Goal: Navigation & Orientation: Find specific page/section

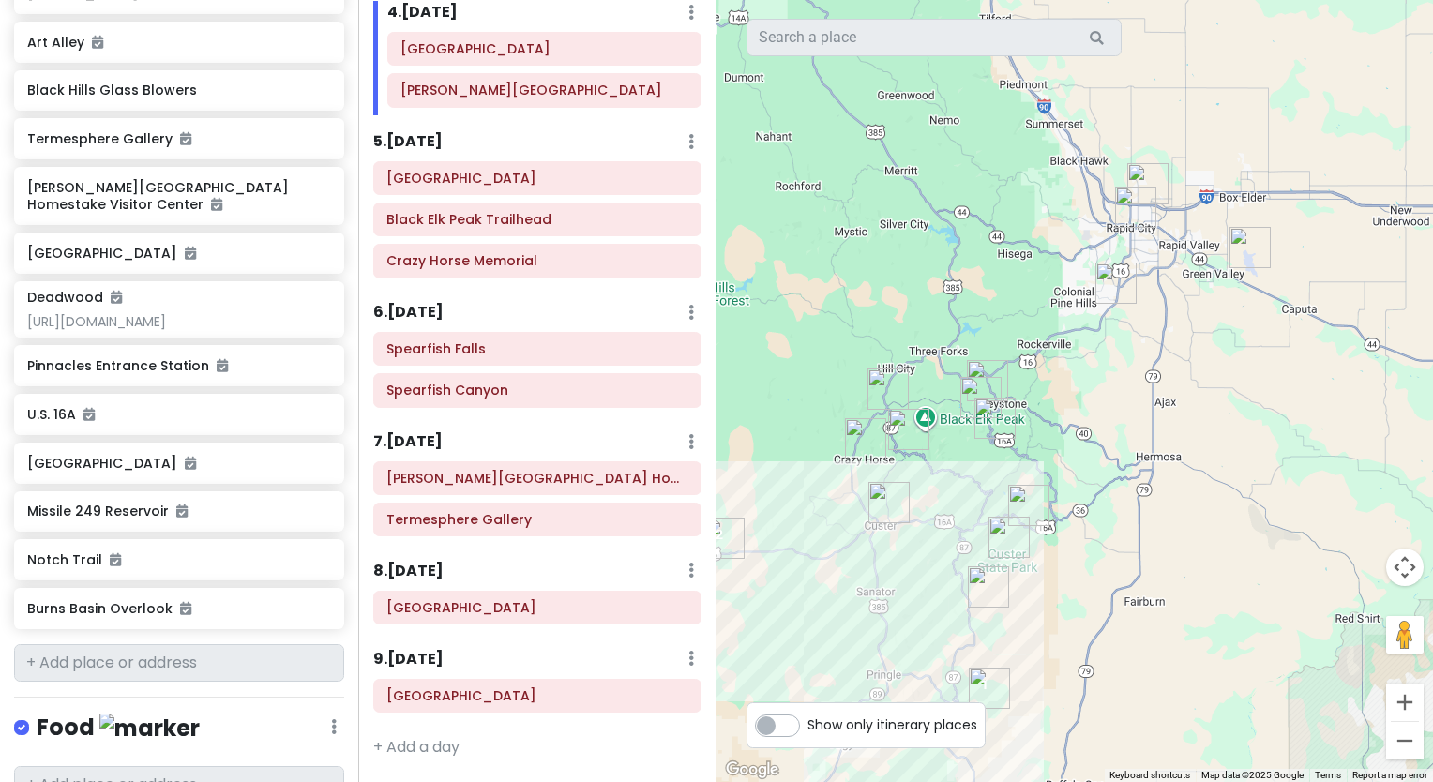
scroll to position [1043, 0]
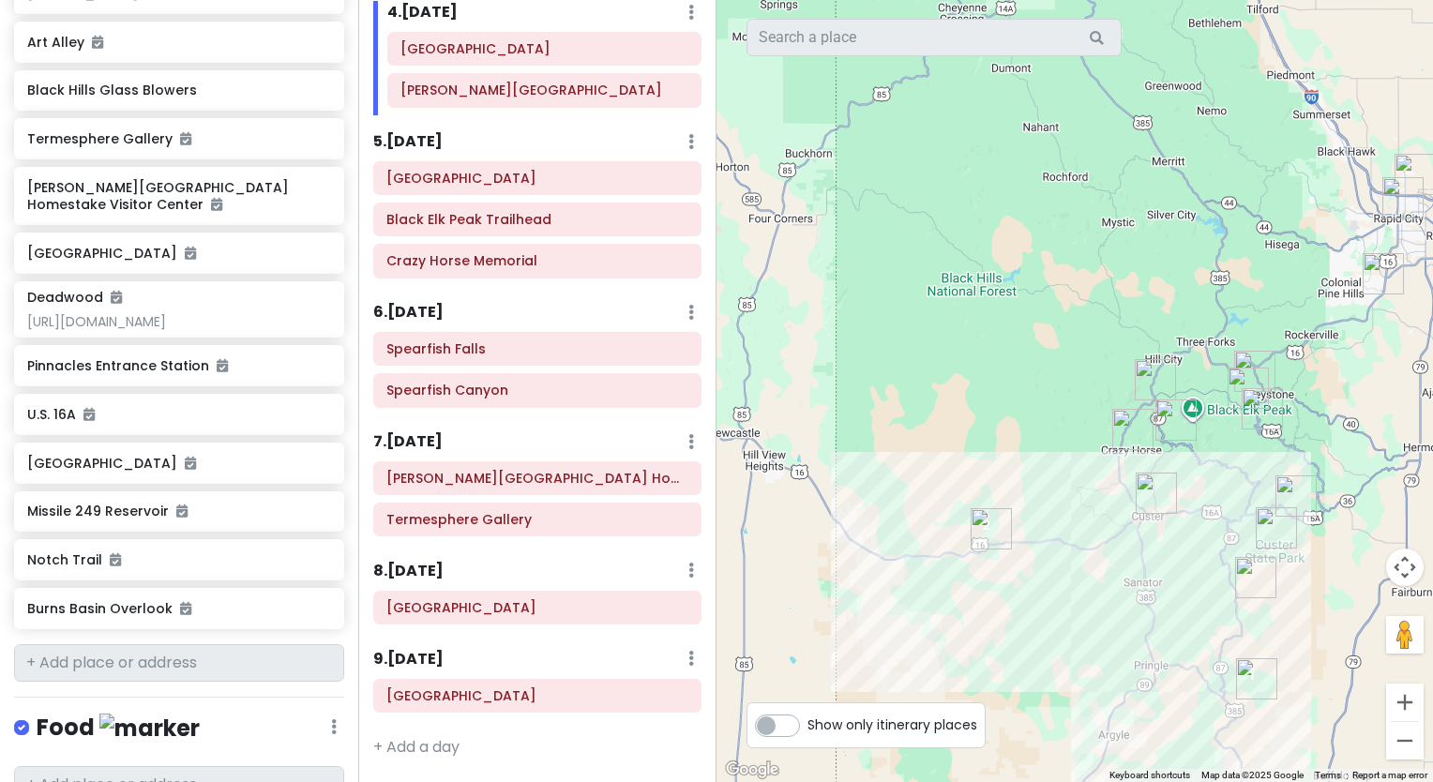
drag, startPoint x: 837, startPoint y: 347, endPoint x: 1108, endPoint y: 337, distance: 271.2
click at [1108, 337] on div at bounding box center [1074, 391] width 716 height 782
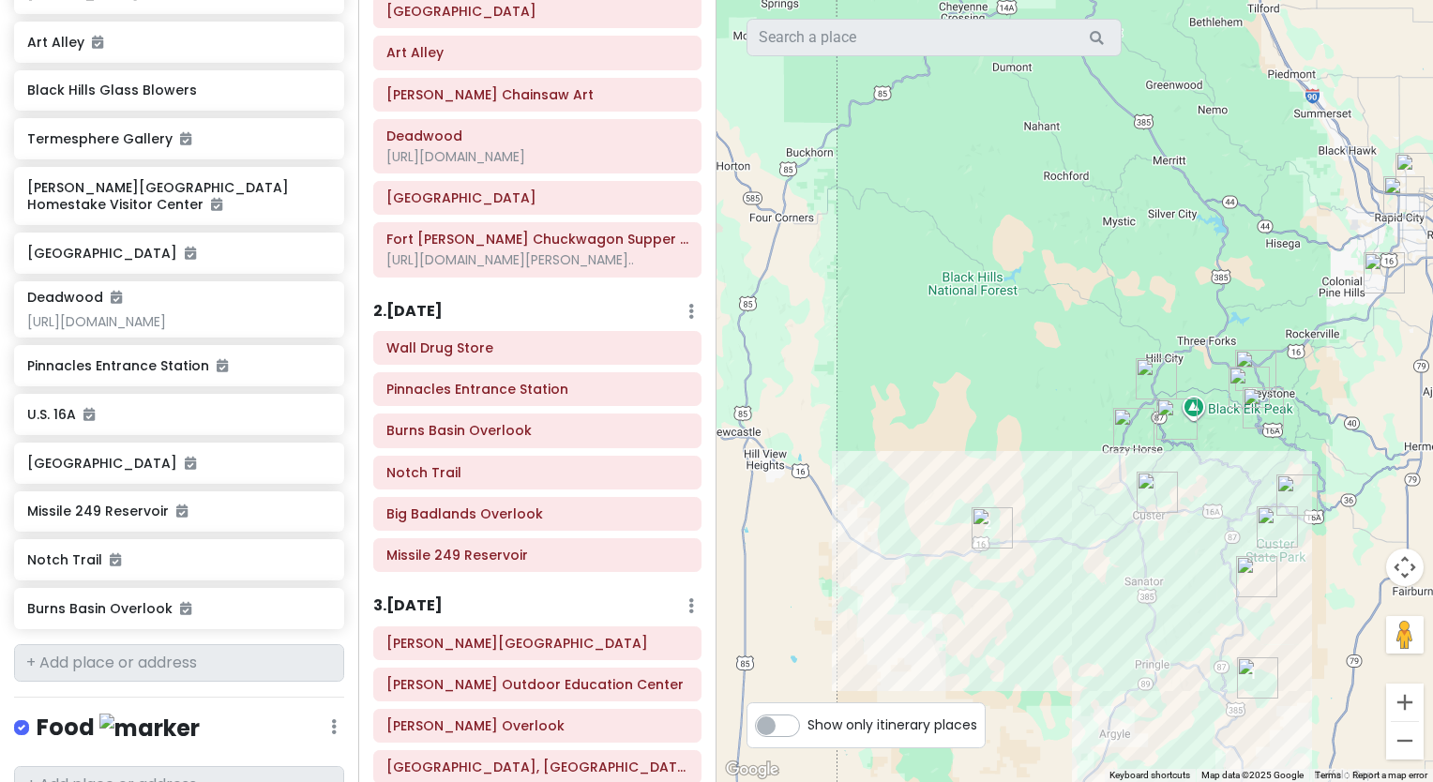
scroll to position [128, 0]
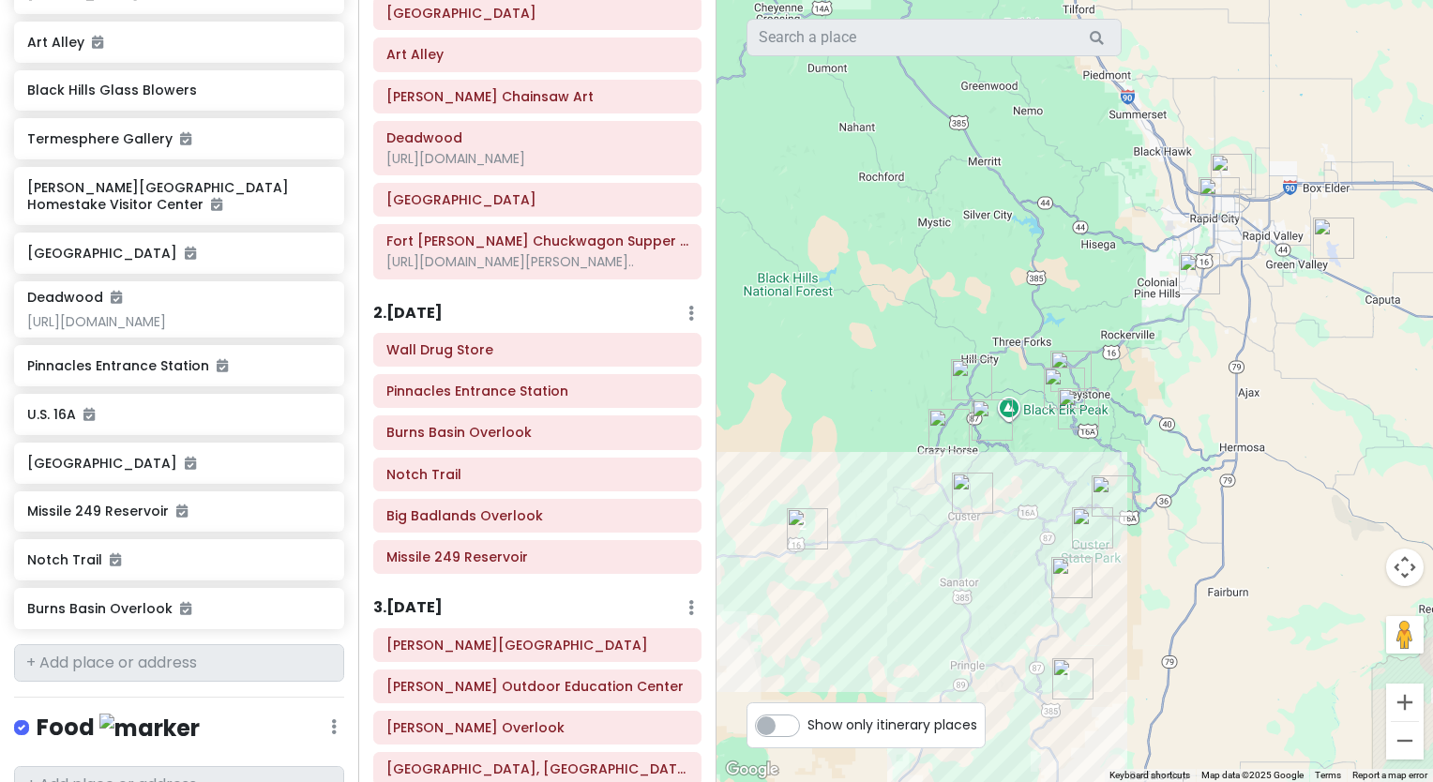
drag, startPoint x: 1095, startPoint y: 354, endPoint x: 910, endPoint y: 358, distance: 184.8
click at [910, 358] on div at bounding box center [1074, 391] width 716 height 782
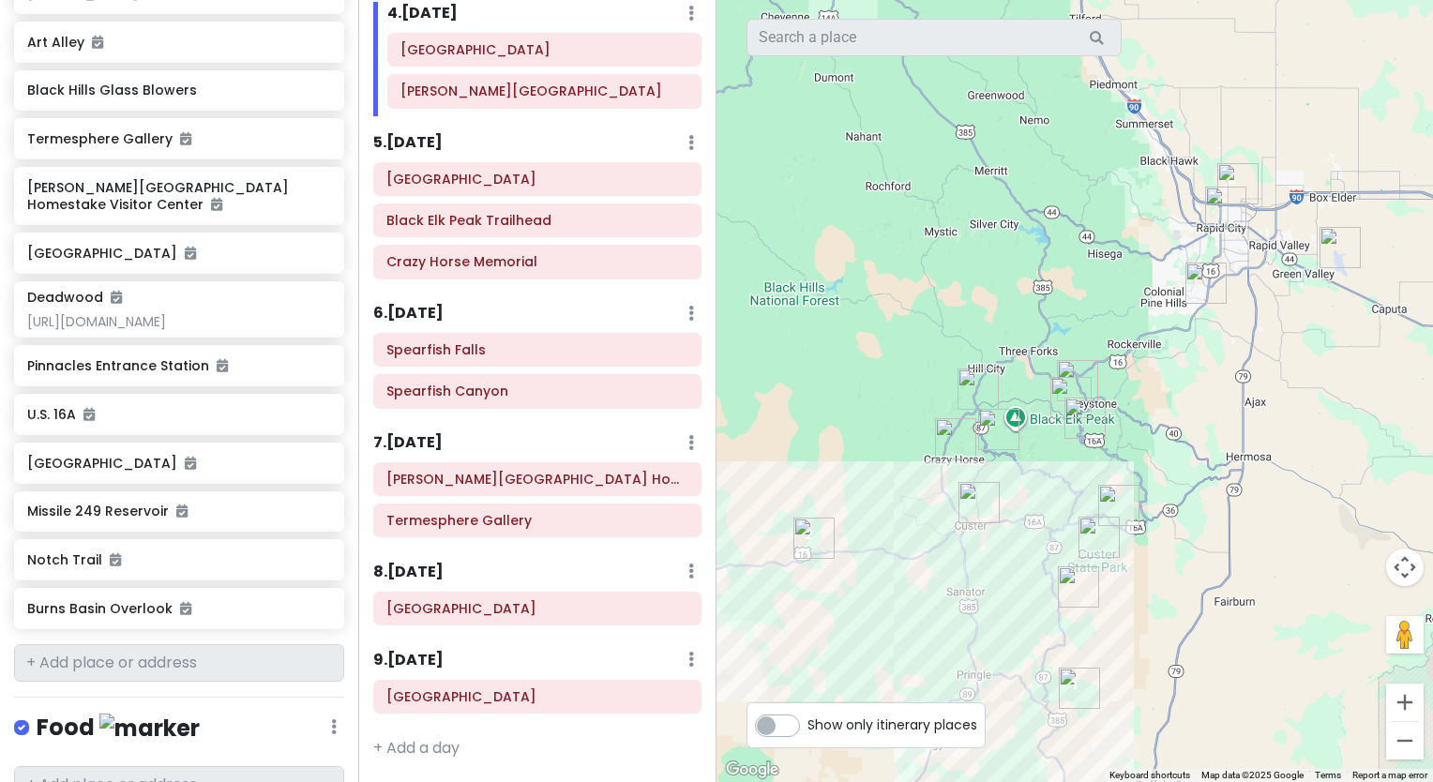
scroll to position [1043, 0]
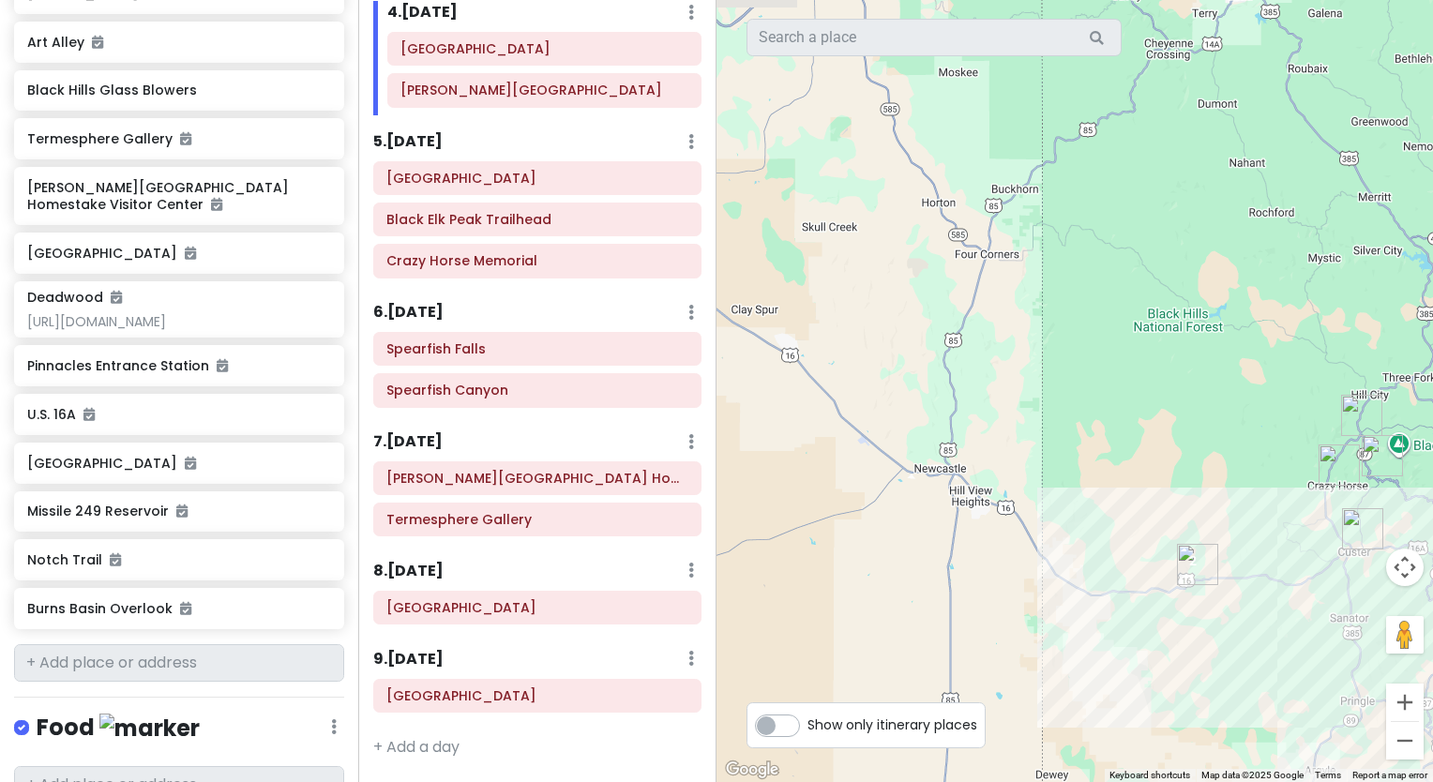
drag, startPoint x: 773, startPoint y: 429, endPoint x: 1244, endPoint y: 444, distance: 471.9
click at [1244, 444] on div at bounding box center [1074, 391] width 716 height 782
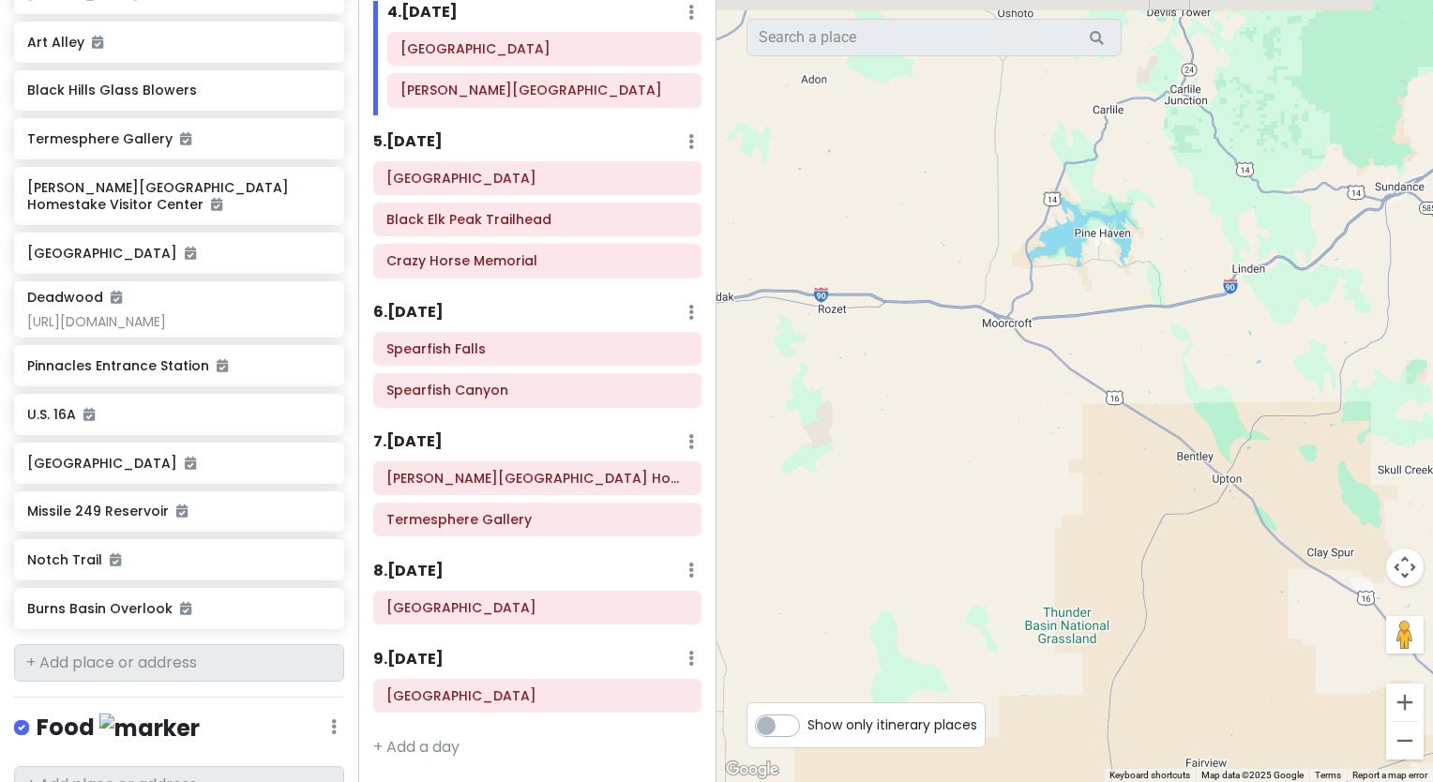
drag, startPoint x: 852, startPoint y: 290, endPoint x: 1421, endPoint y: 523, distance: 615.2
click at [1421, 523] on div at bounding box center [1074, 391] width 716 height 782
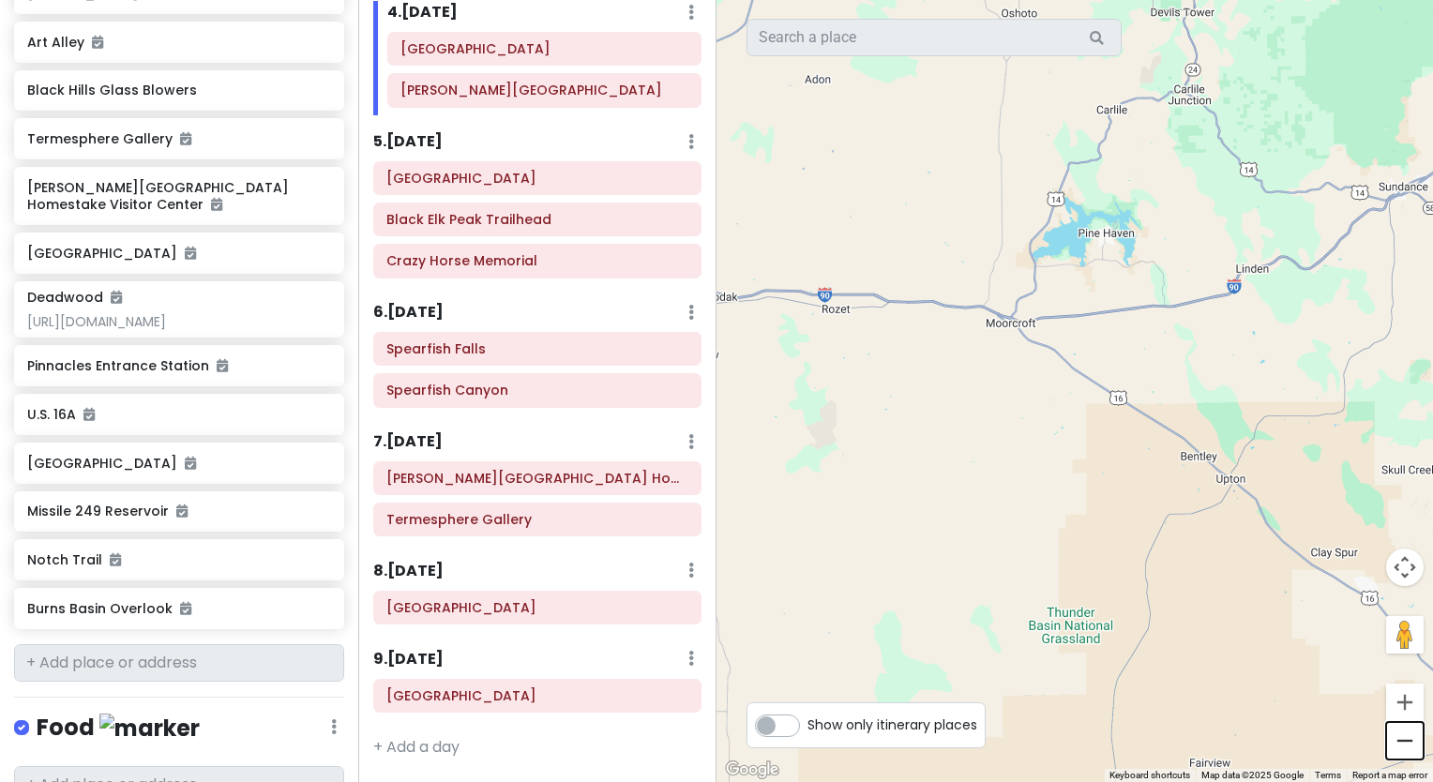
click at [1401, 739] on button "Zoom out" at bounding box center [1405, 741] width 38 height 38
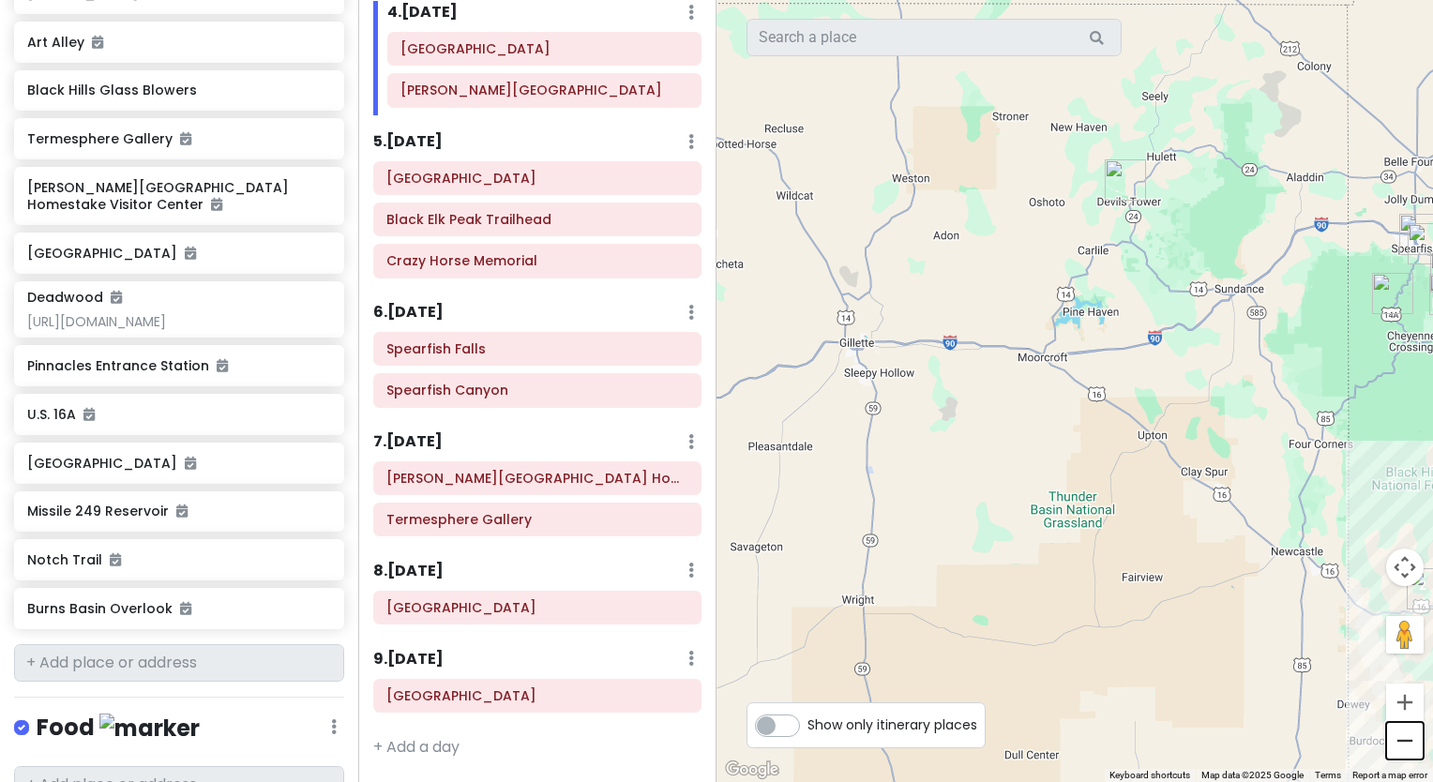
click at [1401, 739] on button "Zoom out" at bounding box center [1405, 741] width 38 height 38
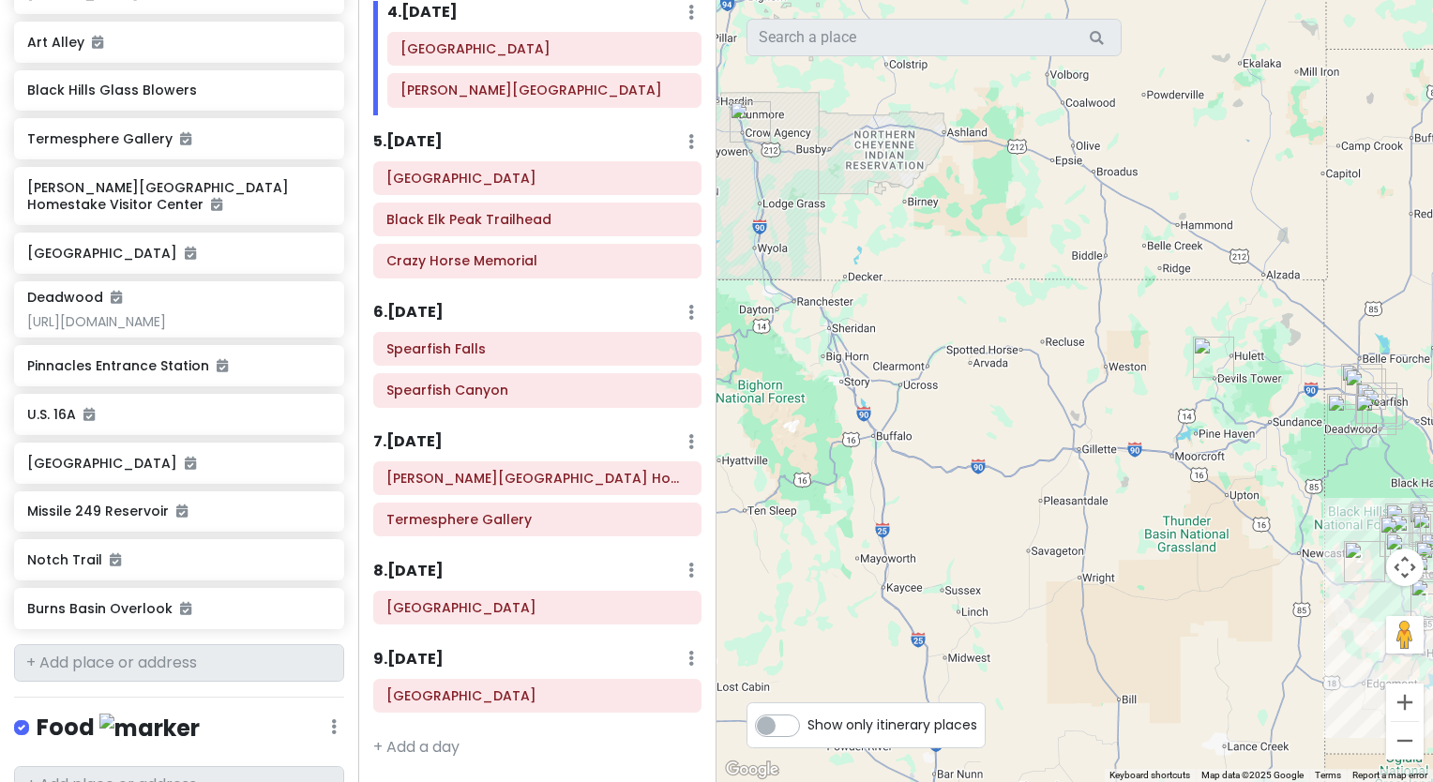
drag, startPoint x: 1059, startPoint y: 541, endPoint x: 1180, endPoint y: 625, distance: 147.5
click at [1180, 625] on div at bounding box center [1074, 391] width 716 height 782
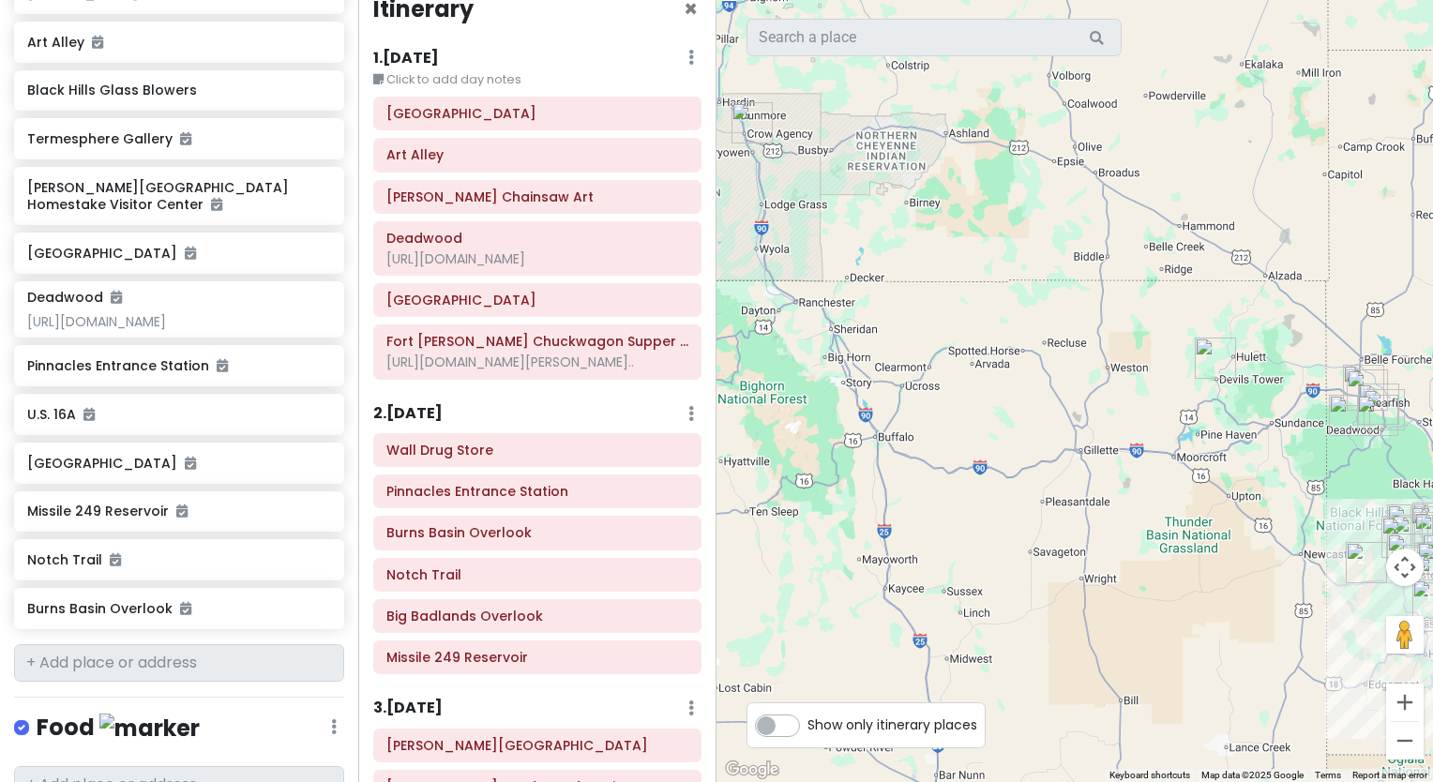
scroll to position [0, 0]
